Goal: Task Accomplishment & Management: Manage account settings

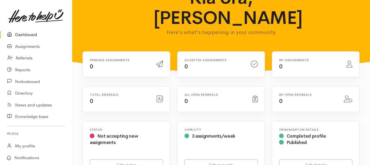
scroll to position [58, 0]
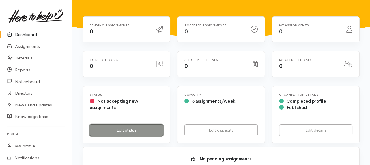
click at [138, 124] on link "Edit status" at bounding box center [126, 130] width 73 height 12
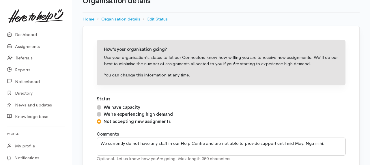
scroll to position [29, 0]
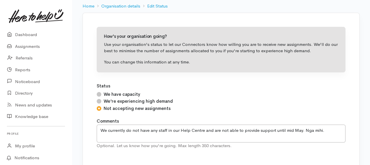
click at [129, 95] on label "We have capacity" at bounding box center [122, 94] width 37 height 7
click at [101, 95] on input "We have capacity" at bounding box center [99, 94] width 5 height 5
radio input "true"
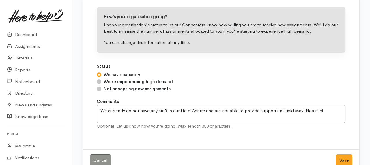
scroll to position [58, 0]
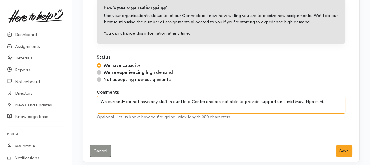
drag, startPoint x: 328, startPoint y: 101, endPoint x: 96, endPoint y: 106, distance: 231.6
click at [97, 106] on textarea "We currently do not have any staff in our Help Centre and are not able to provi…" at bounding box center [221, 105] width 249 height 18
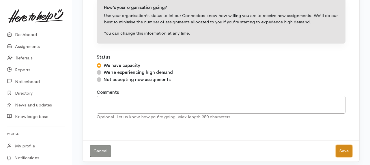
click at [343, 147] on button "Save" at bounding box center [344, 151] width 17 height 12
